Goal: Communication & Community: Answer question/provide support

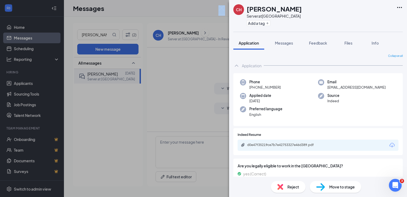
scroll to position [346, 0]
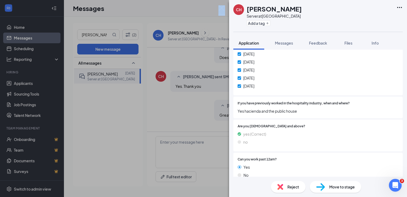
click at [190, 8] on div "CH [PERSON_NAME] Server at [GEOGRAPHIC_DATA] Add a tag Application Messages Fee…" at bounding box center [203, 98] width 407 height 197
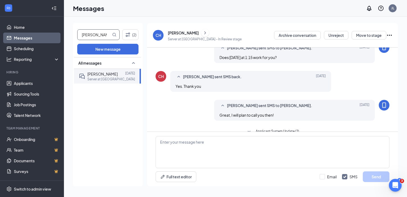
drag, startPoint x: 100, startPoint y: 35, endPoint x: 78, endPoint y: 41, distance: 23.5
click at [78, 41] on div "[PERSON_NAME] (2) New message All messages [PERSON_NAME] [DATE] Server at [GEOG…" at bounding box center [108, 104] width 70 height 163
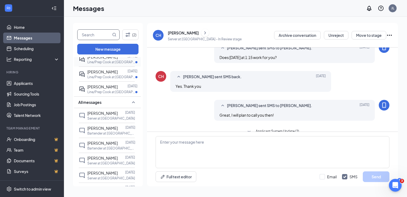
scroll to position [133, 0]
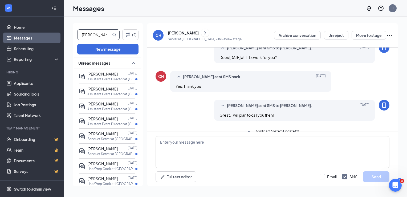
type input "[PERSON_NAME]"
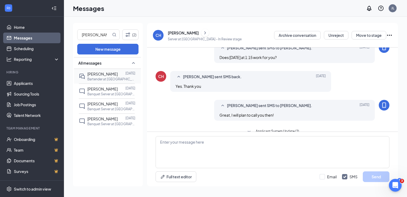
click at [99, 75] on span "[PERSON_NAME]" at bounding box center [102, 73] width 30 height 5
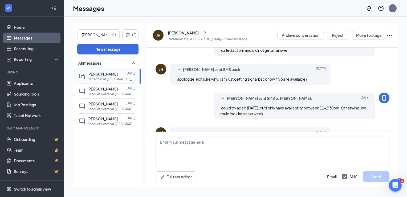
scroll to position [262, 0]
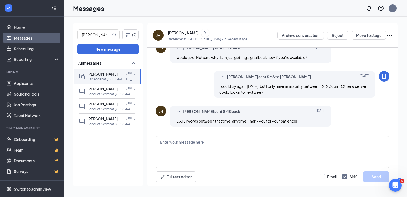
click at [160, 31] on div "JH" at bounding box center [158, 35] width 11 height 11
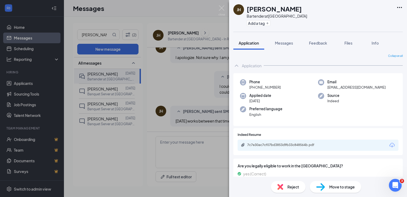
click at [239, 14] on div "JH" at bounding box center [238, 9] width 11 height 11
click at [237, 11] on div "JH" at bounding box center [239, 9] width 4 height 5
click at [293, 186] on span "Reject" at bounding box center [293, 187] width 12 height 6
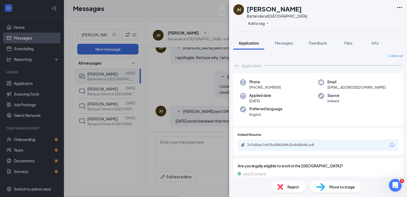
scroll to position [29, 0]
click at [224, 8] on img at bounding box center [221, 10] width 7 height 10
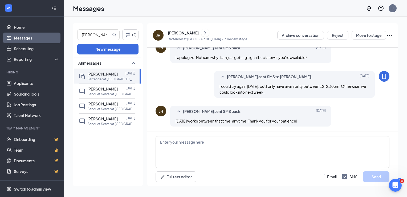
drag, startPoint x: 224, startPoint y: 8, endPoint x: 164, endPoint y: 78, distance: 91.8
click at [164, 78] on div "[PERSON_NAME] sent SMS to [PERSON_NAME]. [DATE] I could try again [DATE], but I…" at bounding box center [273, 85] width 234 height 29
click at [157, 36] on div "JH" at bounding box center [158, 34] width 4 height 5
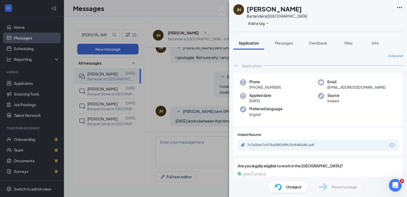
click at [222, 5] on div "[PERSON_NAME] Bartender at [GEOGRAPHIC_DATA] Add a tag Application Messages Fee…" at bounding box center [203, 98] width 407 height 197
